Goal: Transaction & Acquisition: Purchase product/service

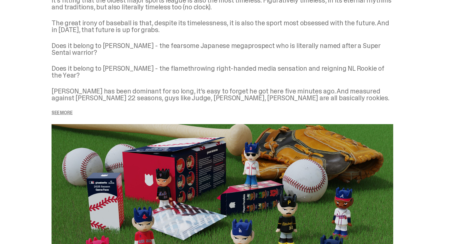
scroll to position [678, 0]
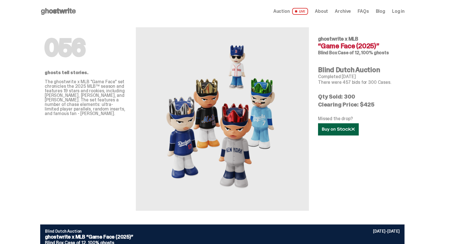
click at [334, 127] on icon at bounding box center [338, 129] width 33 height 4
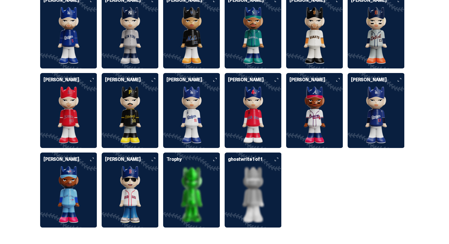
scroll to position [1535, 0]
